Goal: Task Accomplishment & Management: Manage account settings

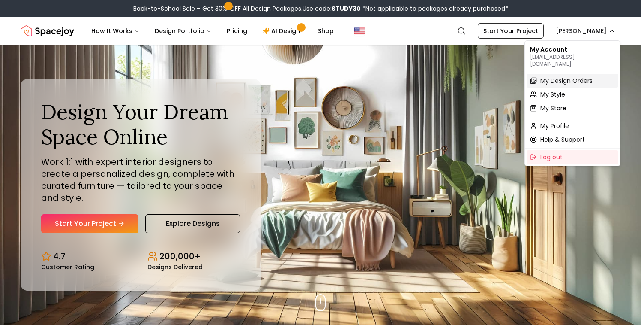
click at [348, 76] on span "My Design Orders" at bounding box center [567, 80] width 52 height 9
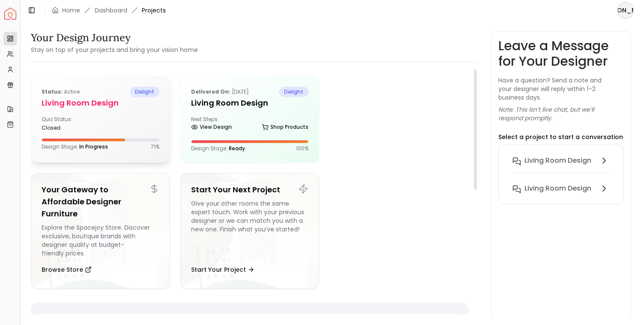
click at [85, 129] on div "closed" at bounding box center [69, 127] width 55 height 7
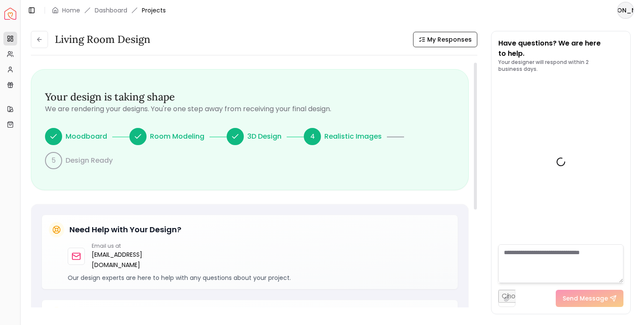
scroll to position [1758, 0]
